Goal: Transaction & Acquisition: Purchase product/service

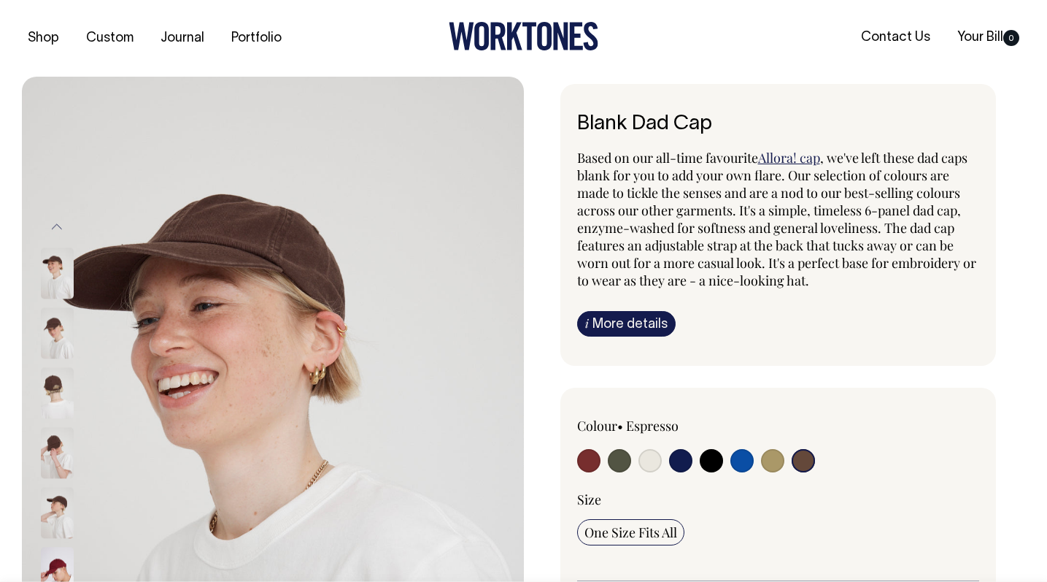
select select "Espresso"
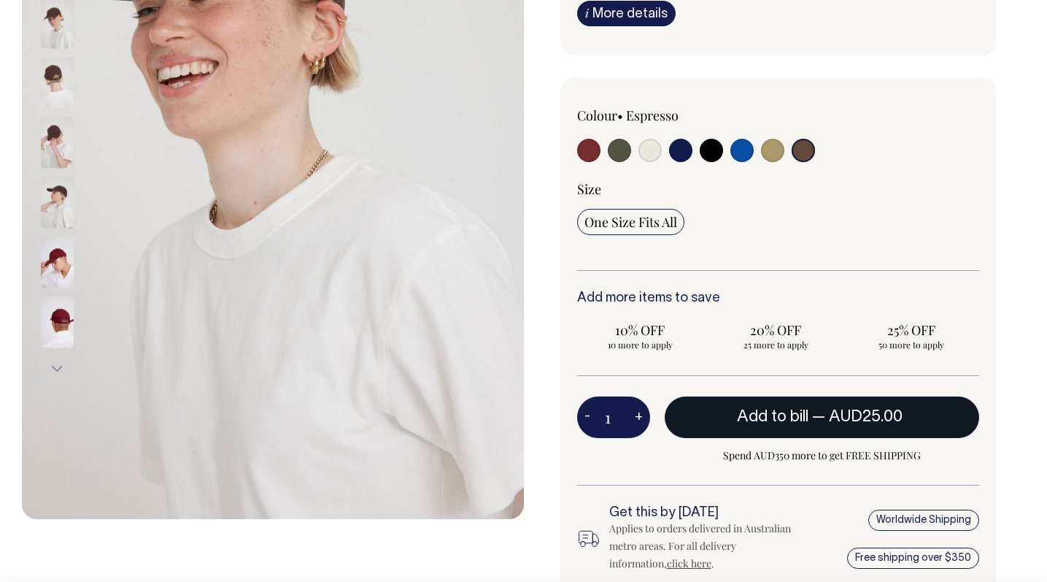
scroll to position [311, 0]
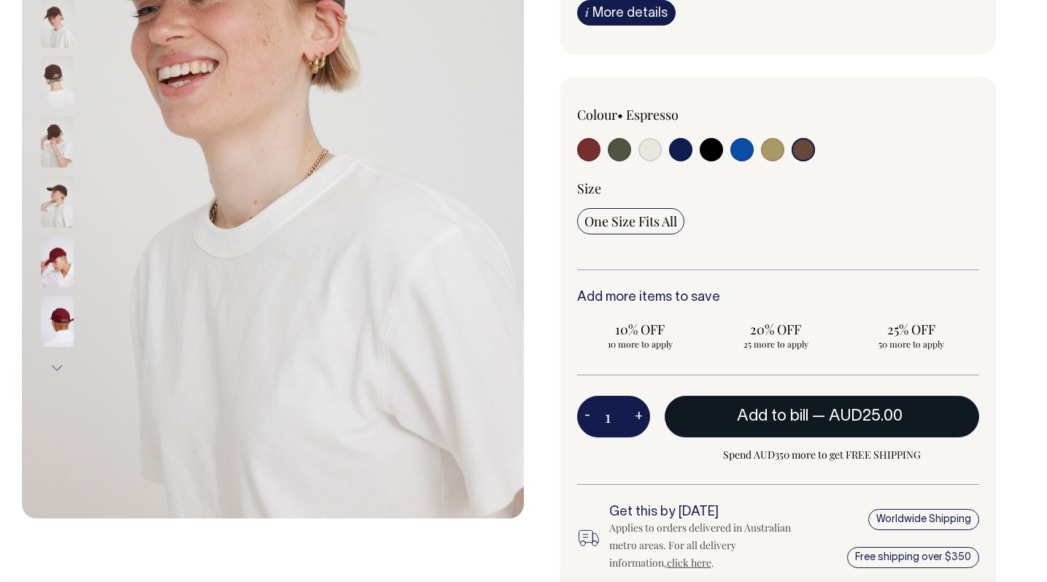
click at [736, 426] on button "Add to bill — AUD25.00" at bounding box center [822, 416] width 315 height 41
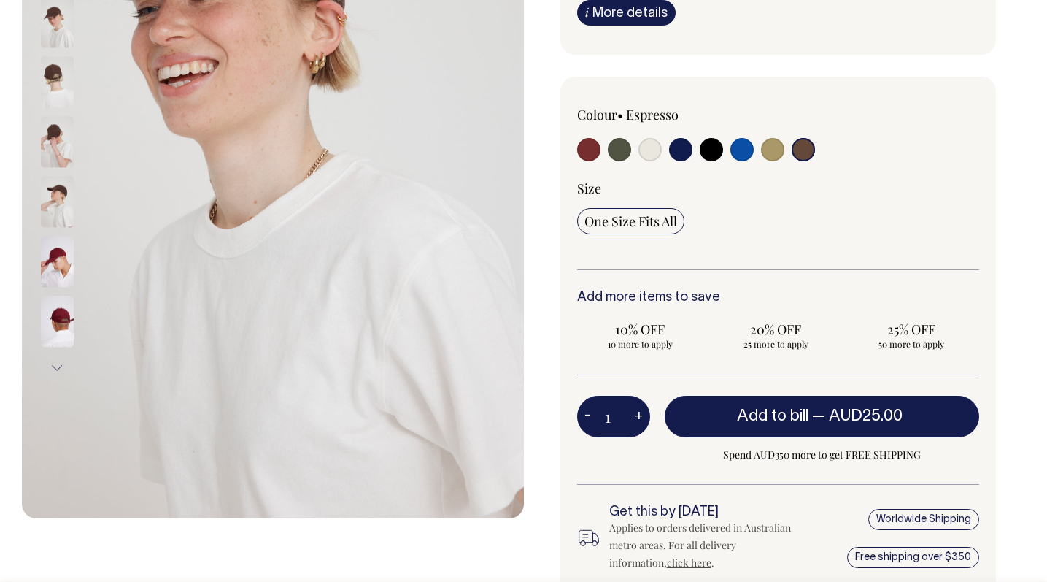
click at [639, 414] on button "+" at bounding box center [639, 416] width 23 height 29
type input "2"
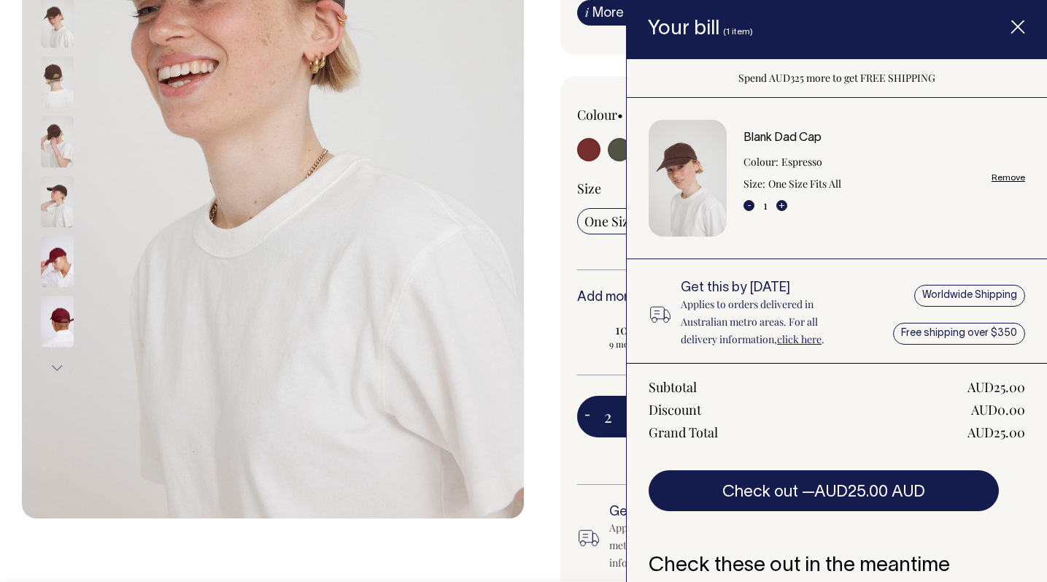
click at [639, 414] on button "+" at bounding box center [639, 416] width 23 height 29
type input "3"
click at [780, 201] on button "+" at bounding box center [781, 205] width 11 height 11
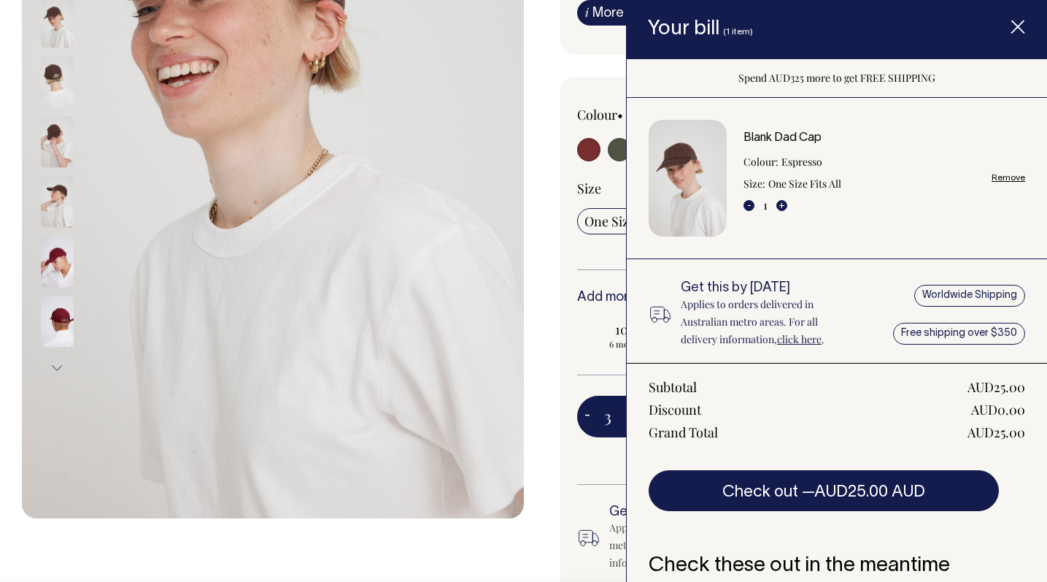
type input "2"
click at [784, 204] on button "+" at bounding box center [781, 205] width 11 height 11
click at [1022, 28] on icon "Item added to your cart" at bounding box center [1018, 27] width 15 height 15
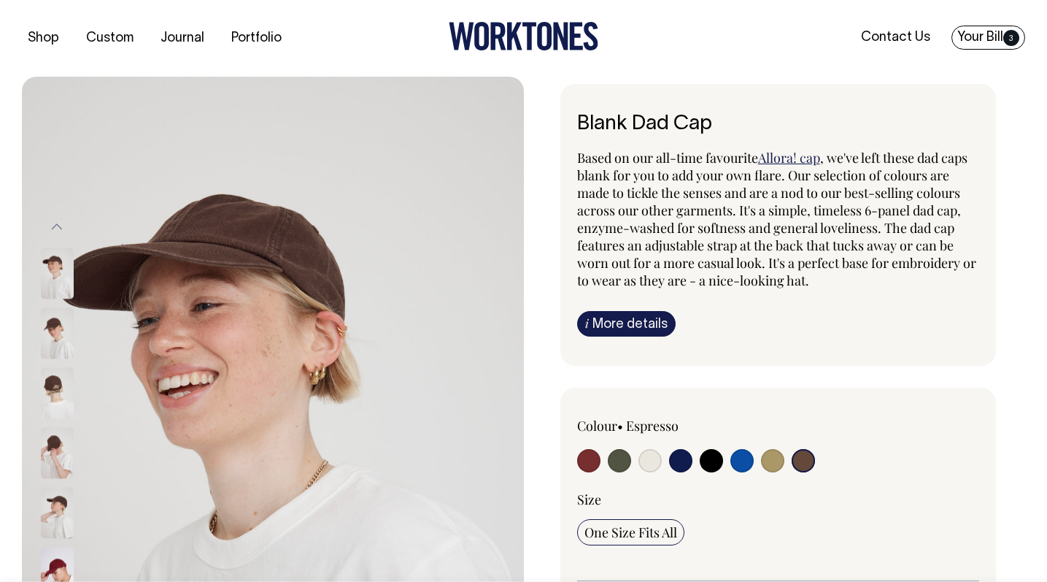
scroll to position [0, 0]
click at [1019, 32] on link "Your Bill 3" at bounding box center [989, 38] width 74 height 24
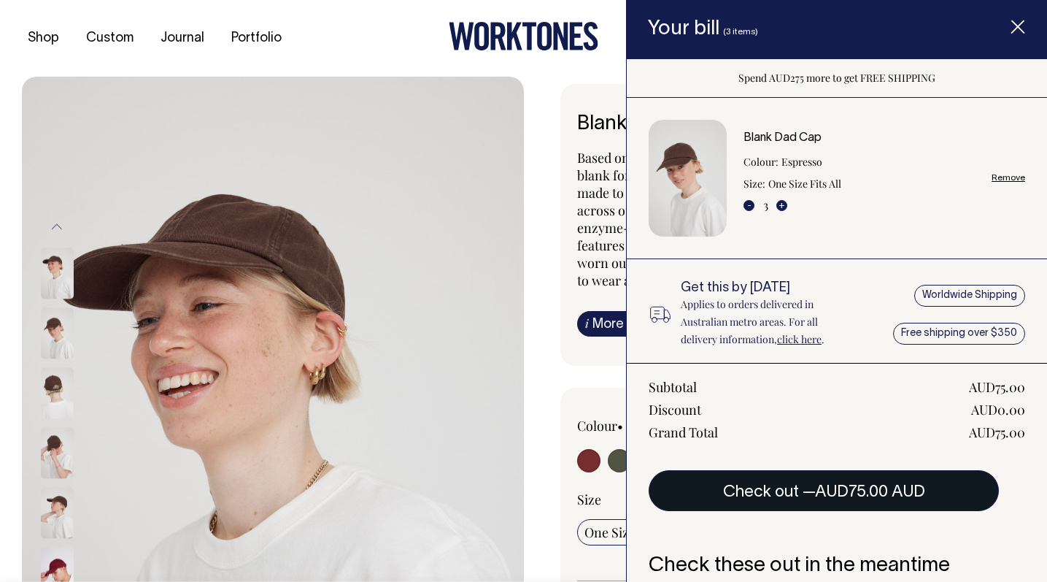
click at [859, 496] on span "AUD75.00 AUD" at bounding box center [870, 492] width 110 height 15
